Goal: Information Seeking & Learning: Learn about a topic

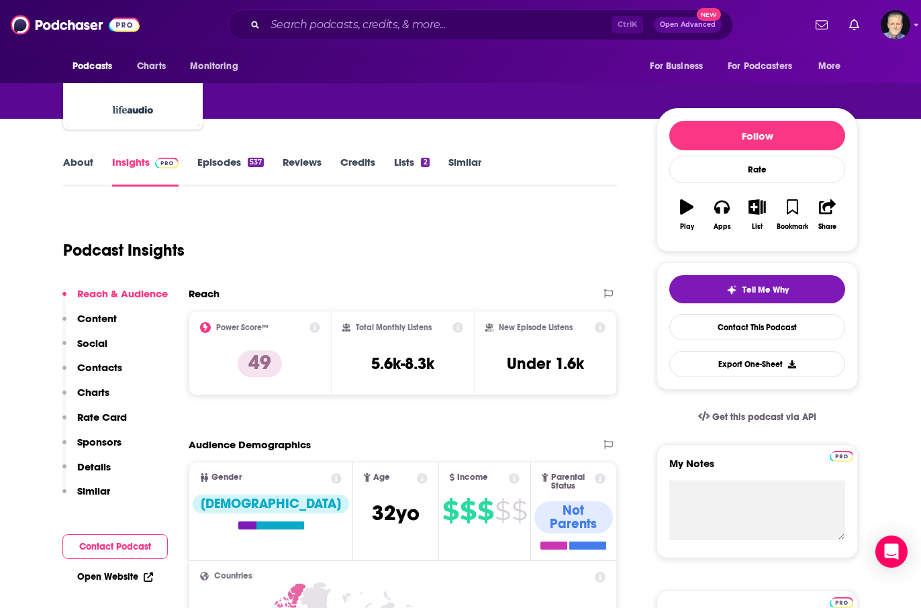
scroll to position [134, 0]
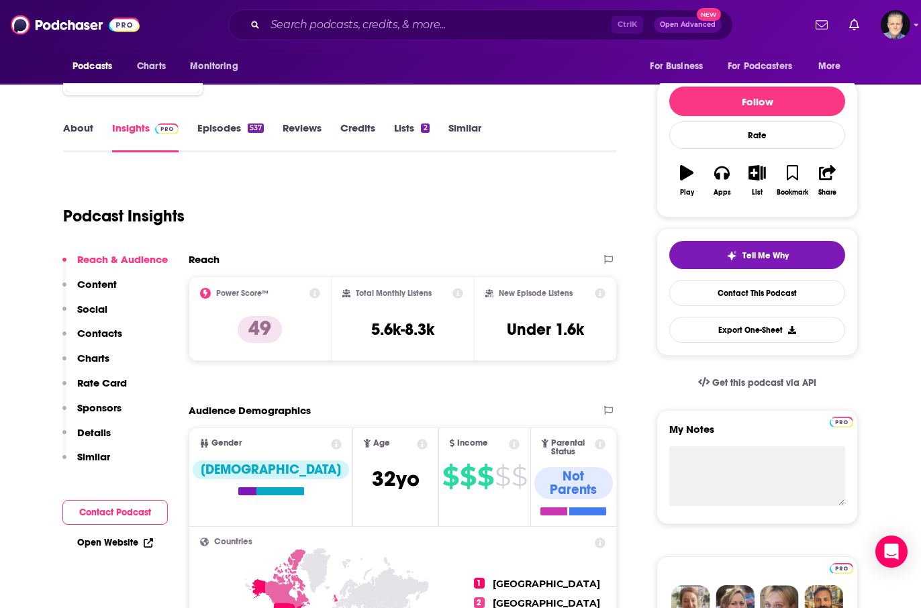
click at [85, 126] on link "About" at bounding box center [78, 137] width 30 height 31
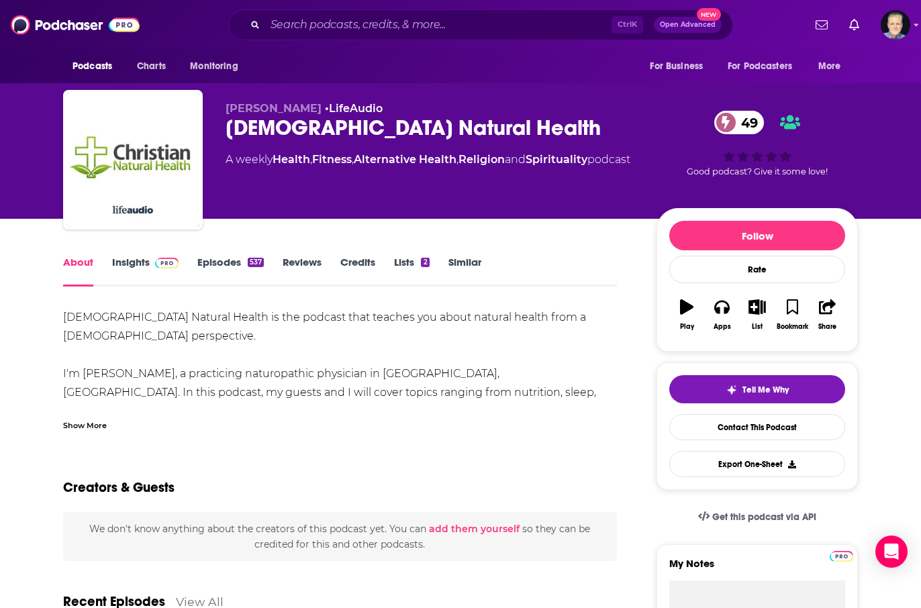
click at [91, 423] on div "Show More" at bounding box center [85, 424] width 44 height 13
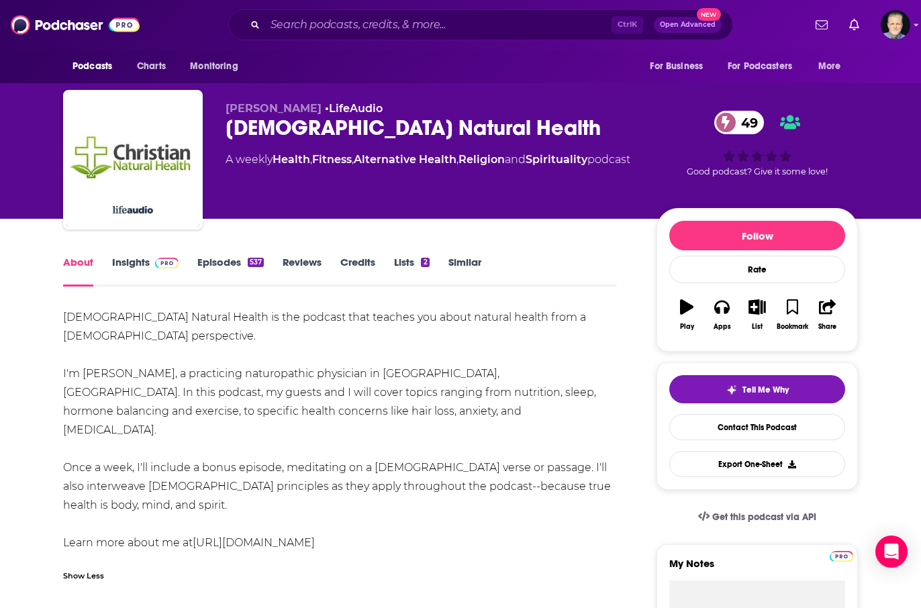
click at [124, 261] on link "Insights" at bounding box center [145, 271] width 66 height 31
